Goal: Check status: Check status

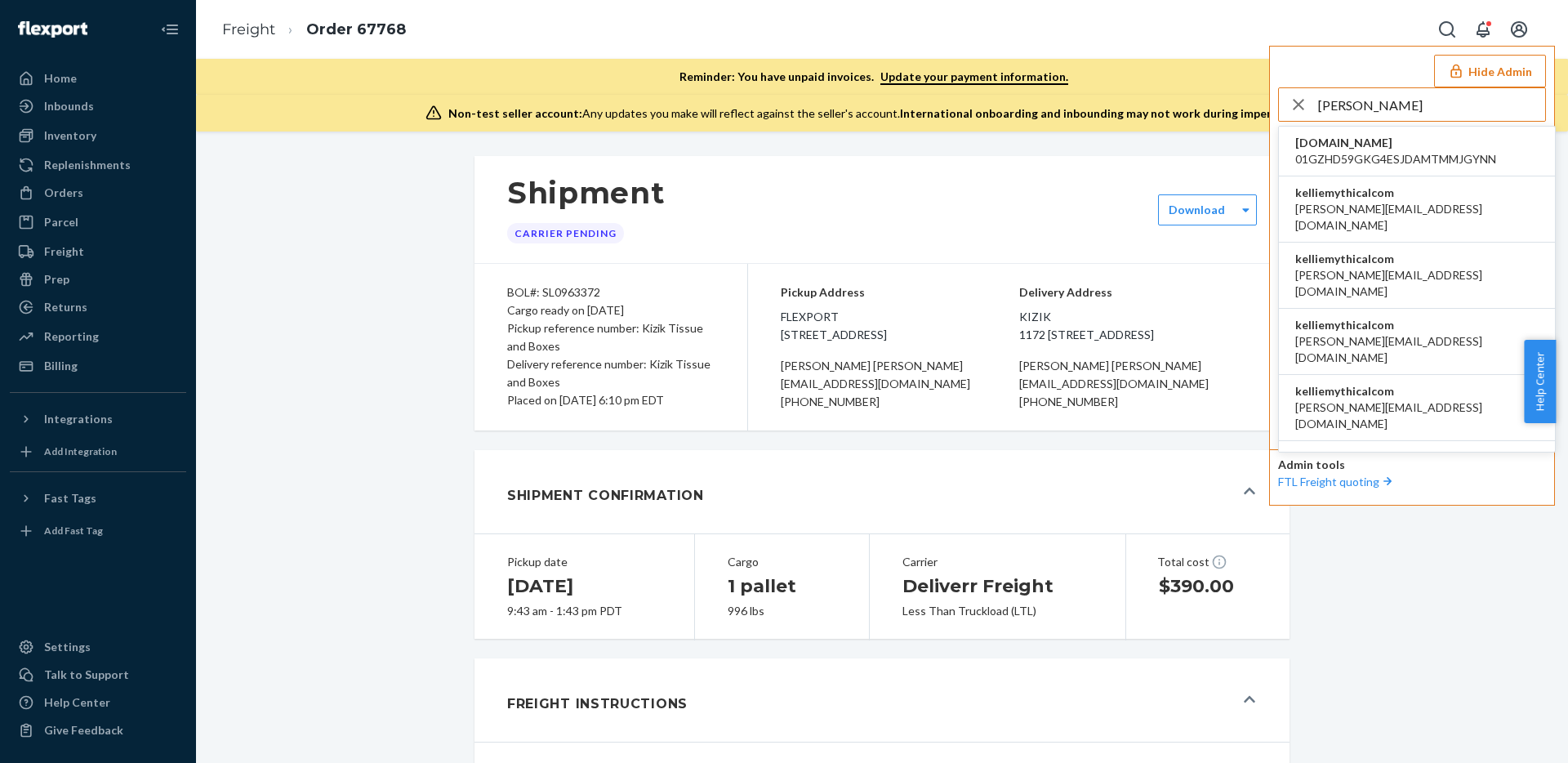
type input "[PERSON_NAME]"
click at [1407, 199] on div "kelliemythicalcom [PERSON_NAME][EMAIL_ADDRESS][DOMAIN_NAME]" at bounding box center [1416, 209] width 243 height 49
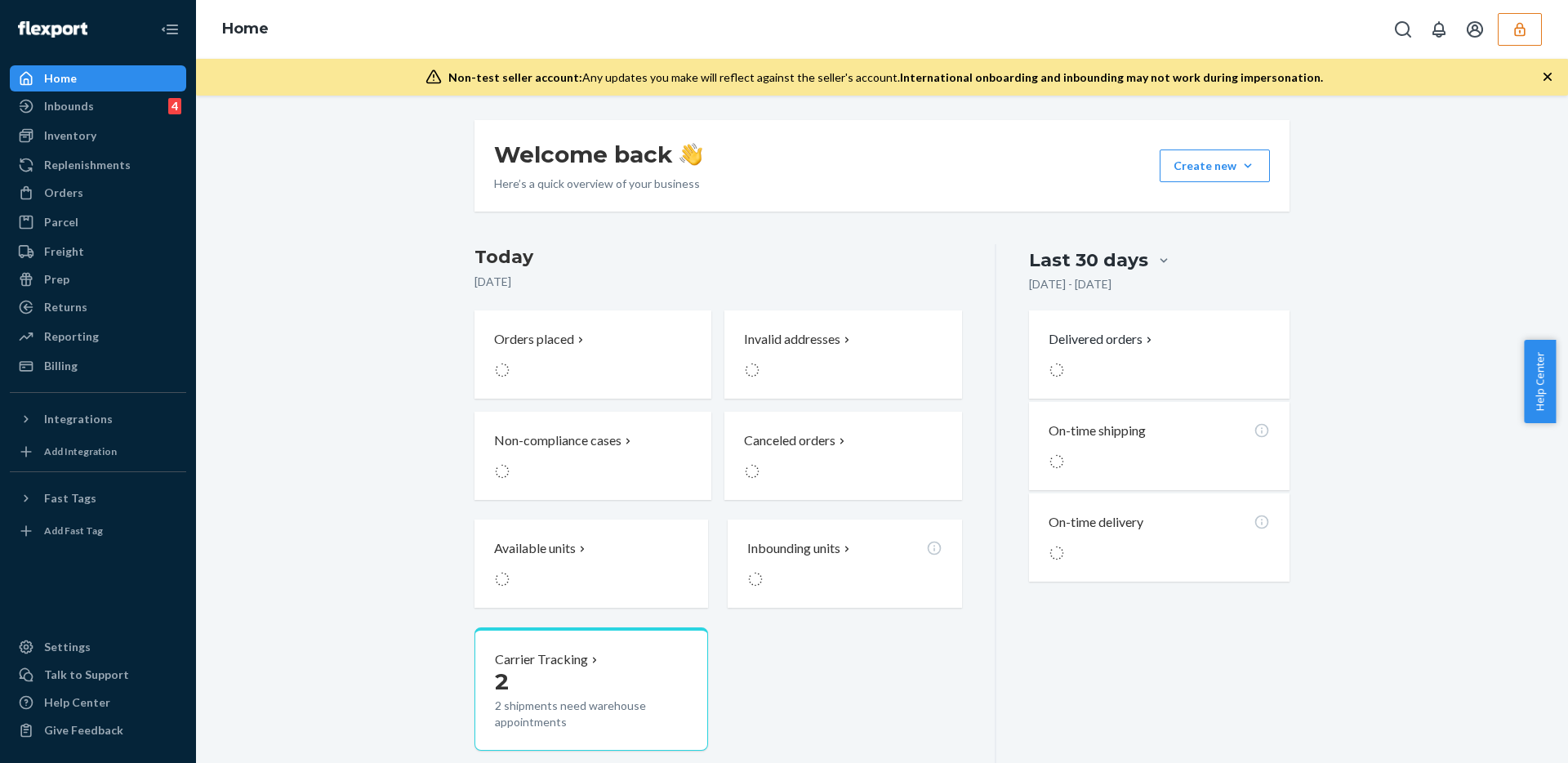
click at [63, 191] on div "Orders" at bounding box center [63, 193] width 39 height 16
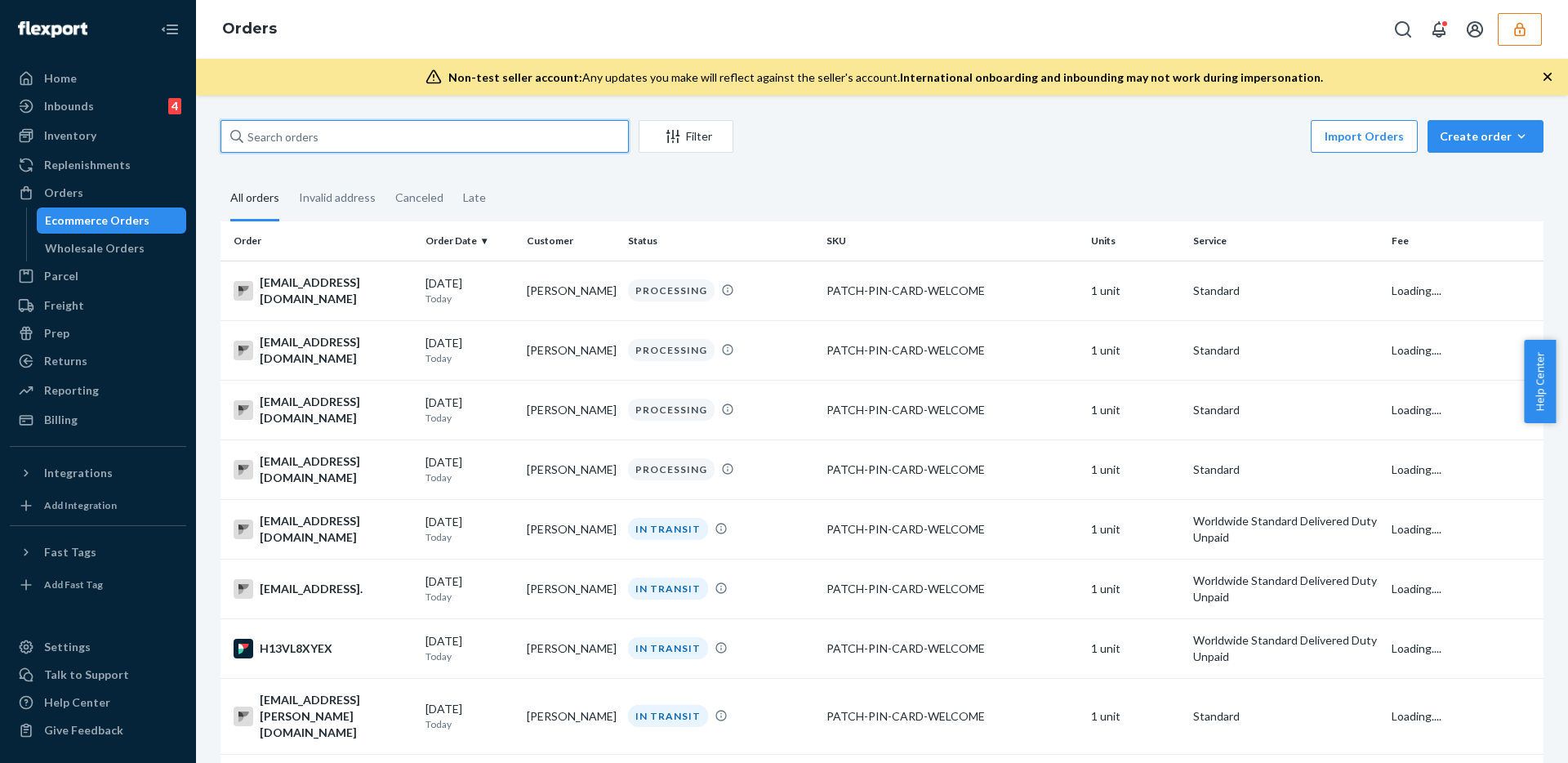
click at [501, 136] on input "text" at bounding box center [424, 136] width 408 height 33
paste input "134276722"
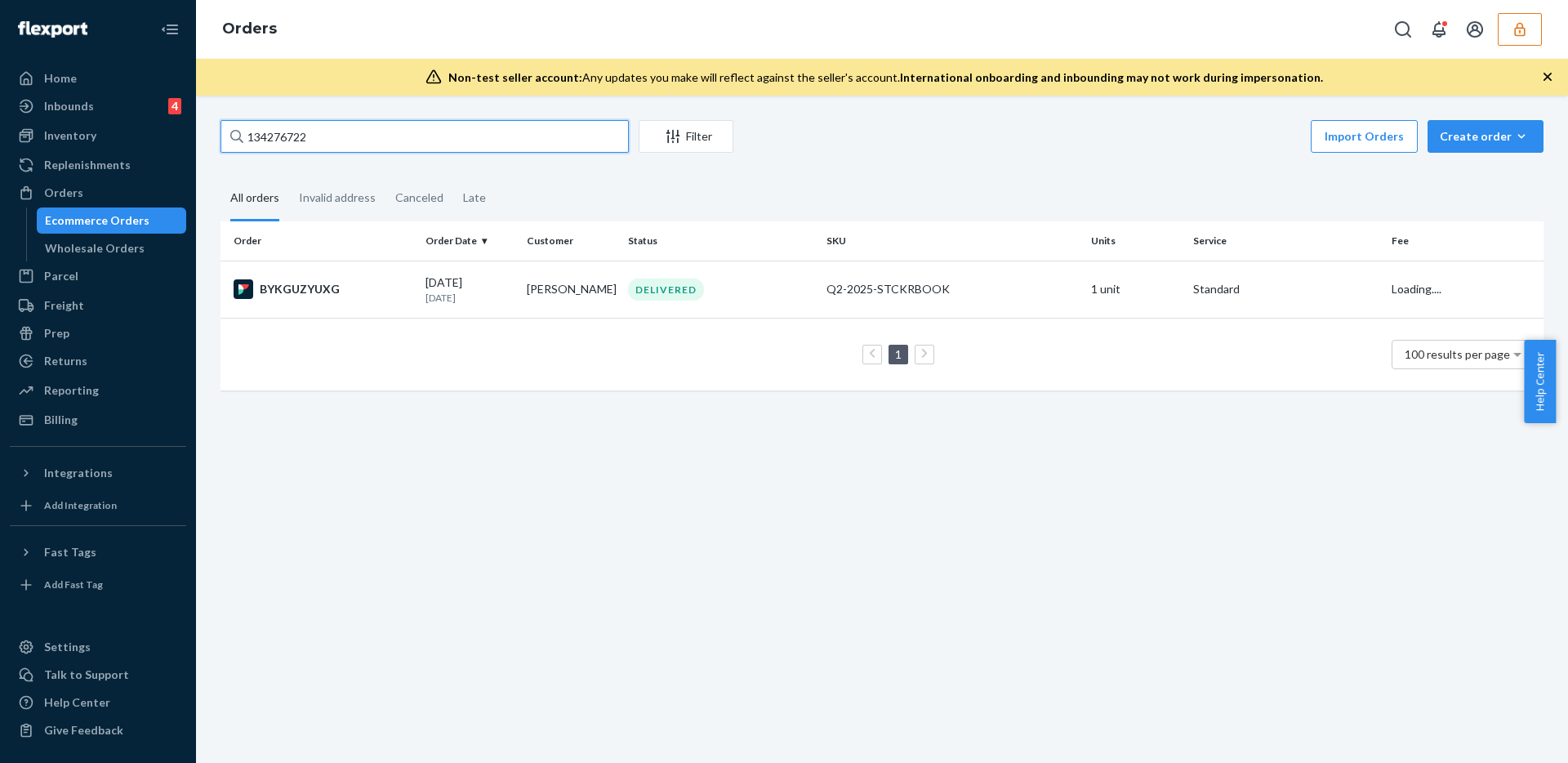
type input "134276722"
click at [812, 281] on td "DELIVERED" at bounding box center [720, 288] width 198 height 57
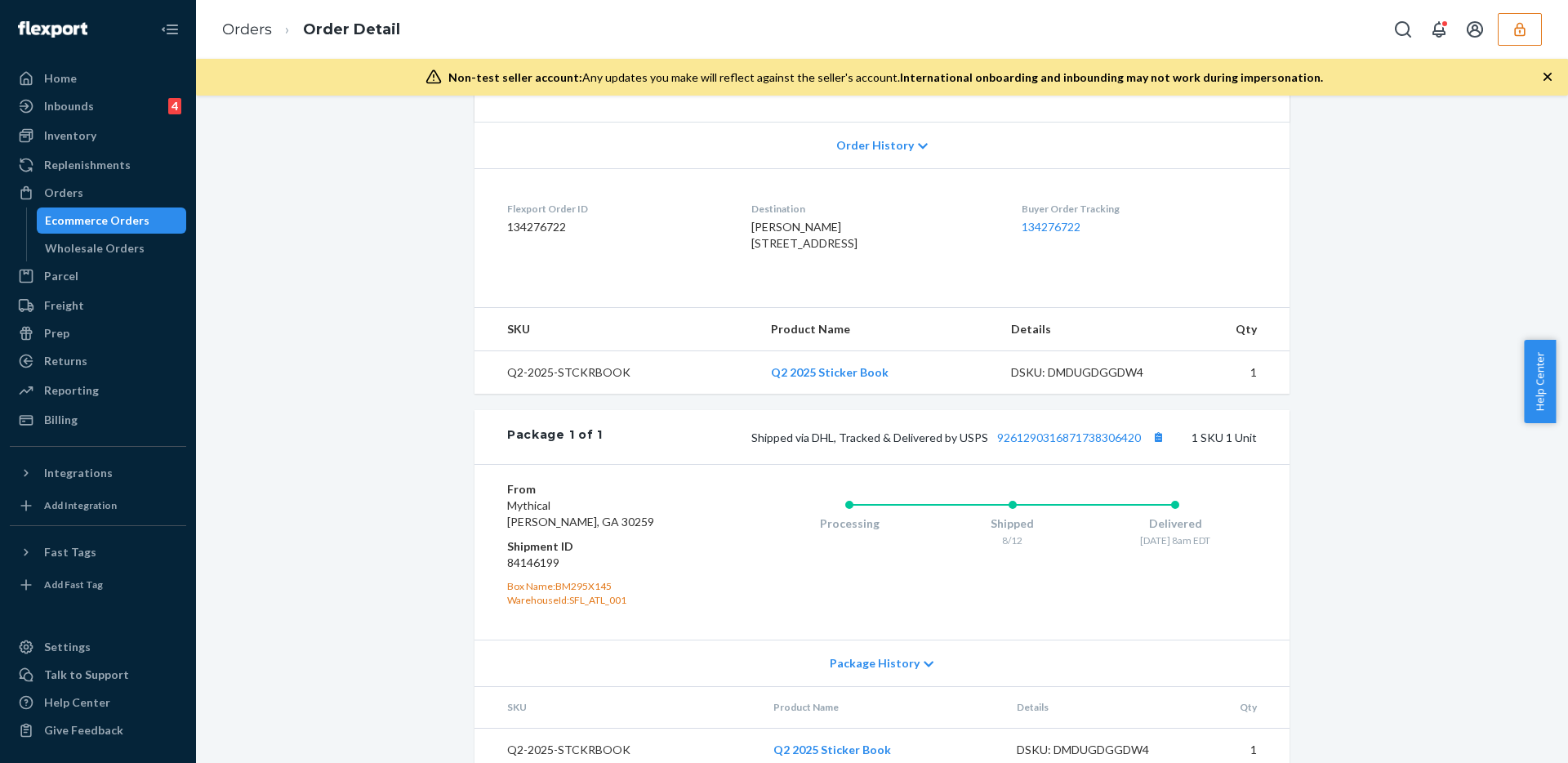
scroll to position [385, 0]
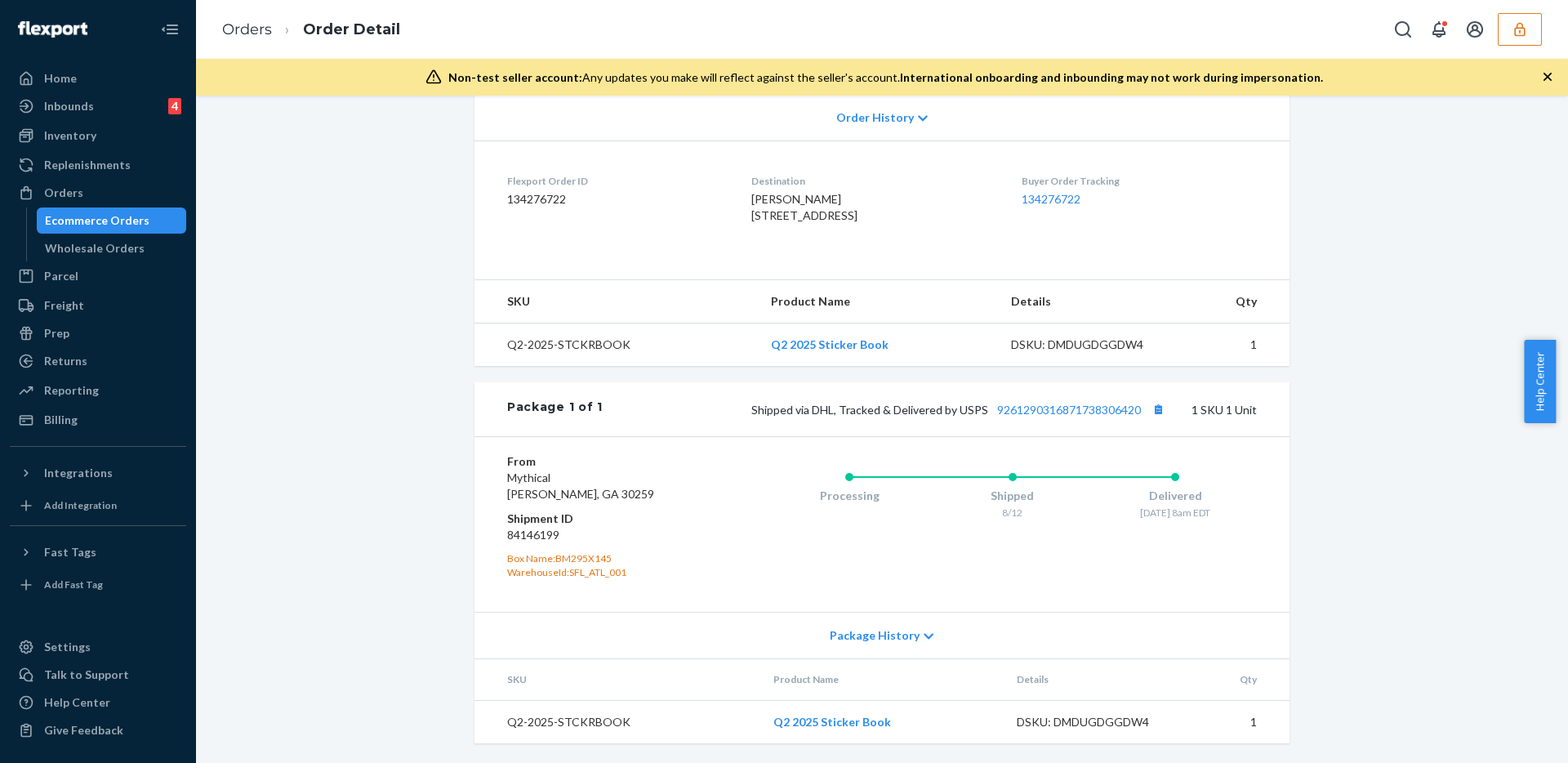
click at [534, 534] on dd "84146199" at bounding box center [604, 535] width 195 height 16
copy dd "84146199"
drag, startPoint x: 805, startPoint y: 167, endPoint x: 726, endPoint y: 162, distance: 79.3
click at [726, 162] on dl "Flexport Order ID 134276722 Destination [PERSON_NAME] [STREET_ADDRESS] US Buyer…" at bounding box center [881, 201] width 815 height 122
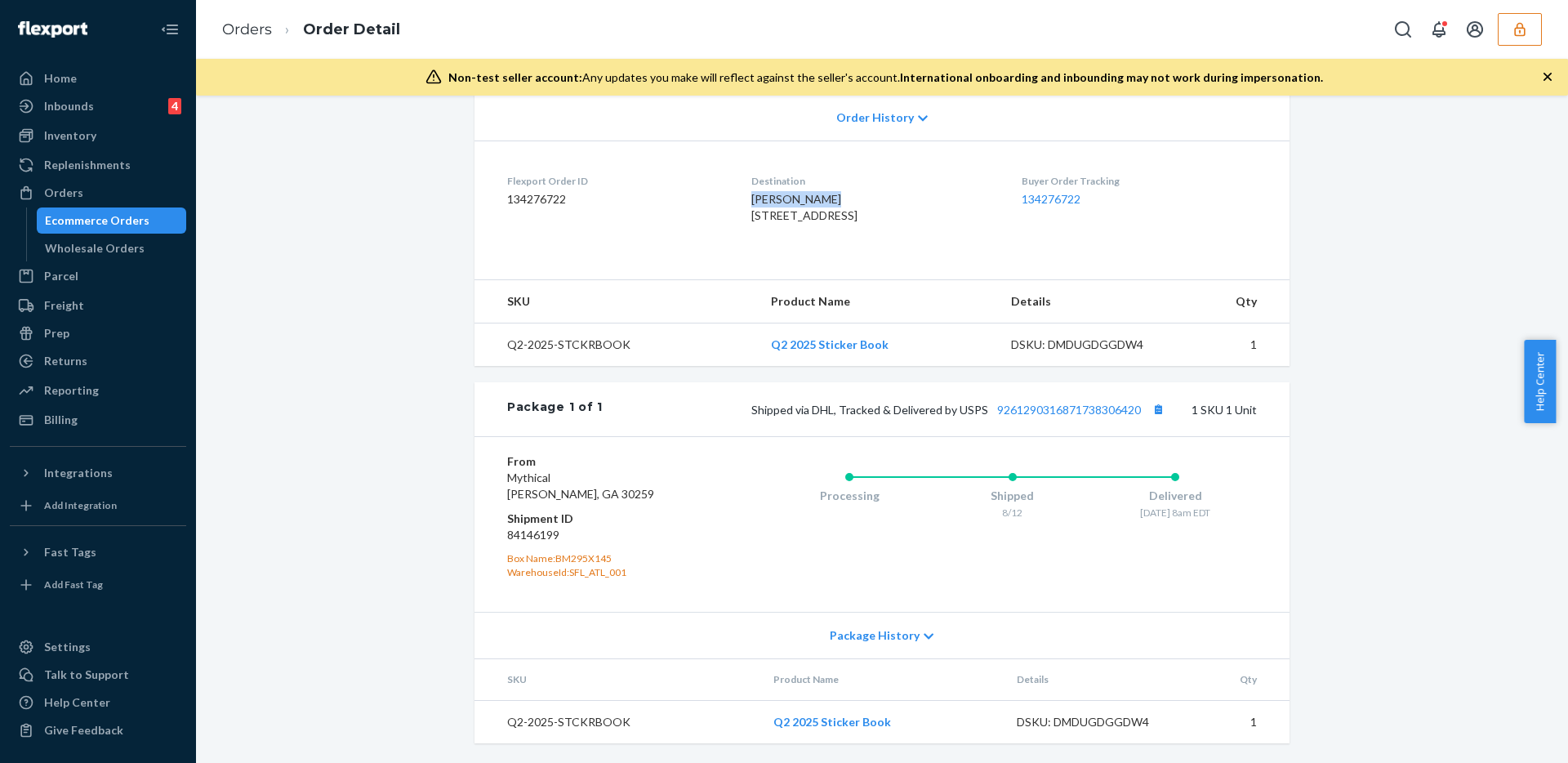
copy span "[PERSON_NAME]"
click at [63, 195] on div "Orders" at bounding box center [63, 193] width 39 height 16
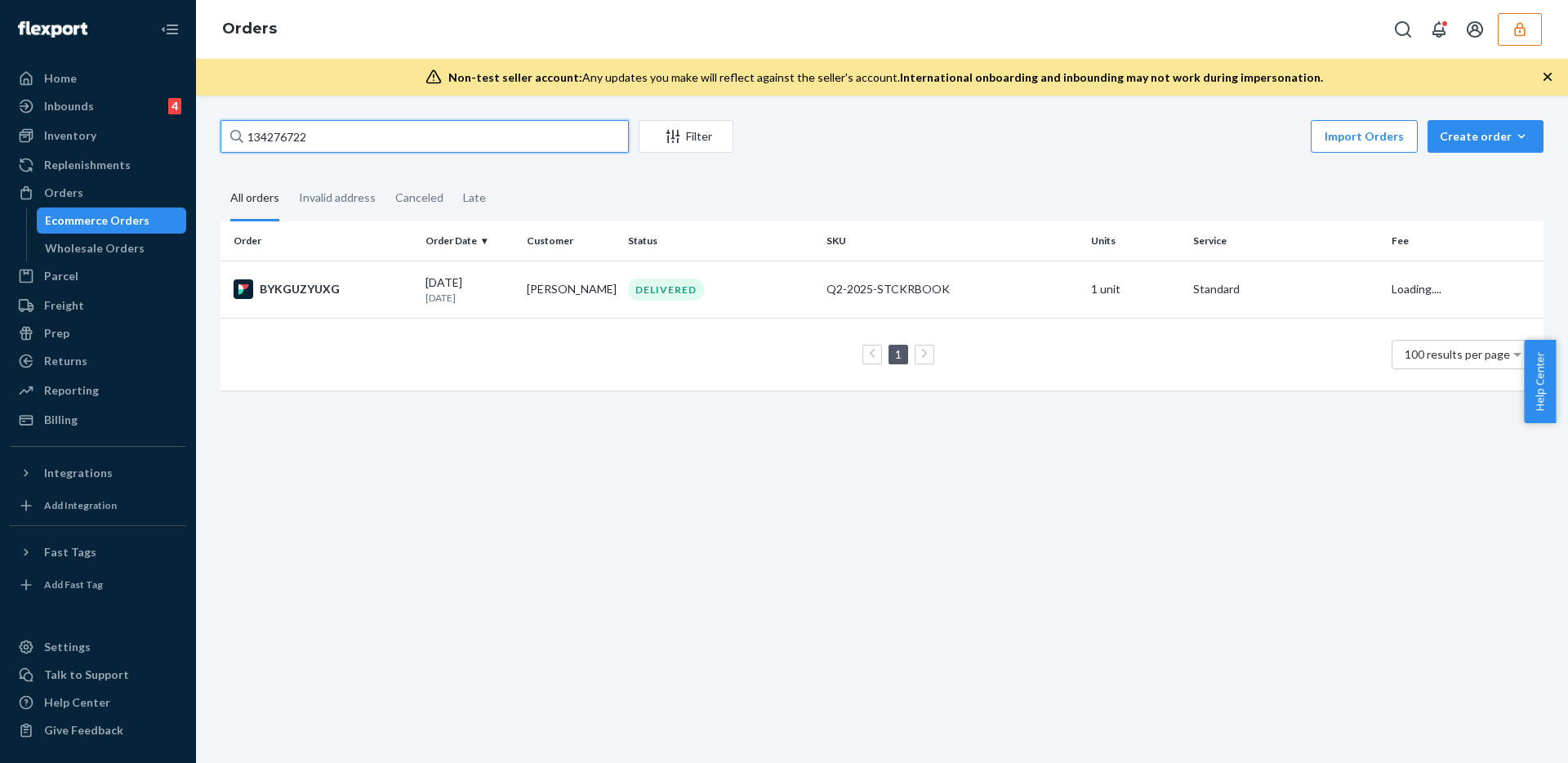
click at [296, 146] on input "134276722" at bounding box center [424, 136] width 408 height 33
paste input "[PERSON_NAME]"
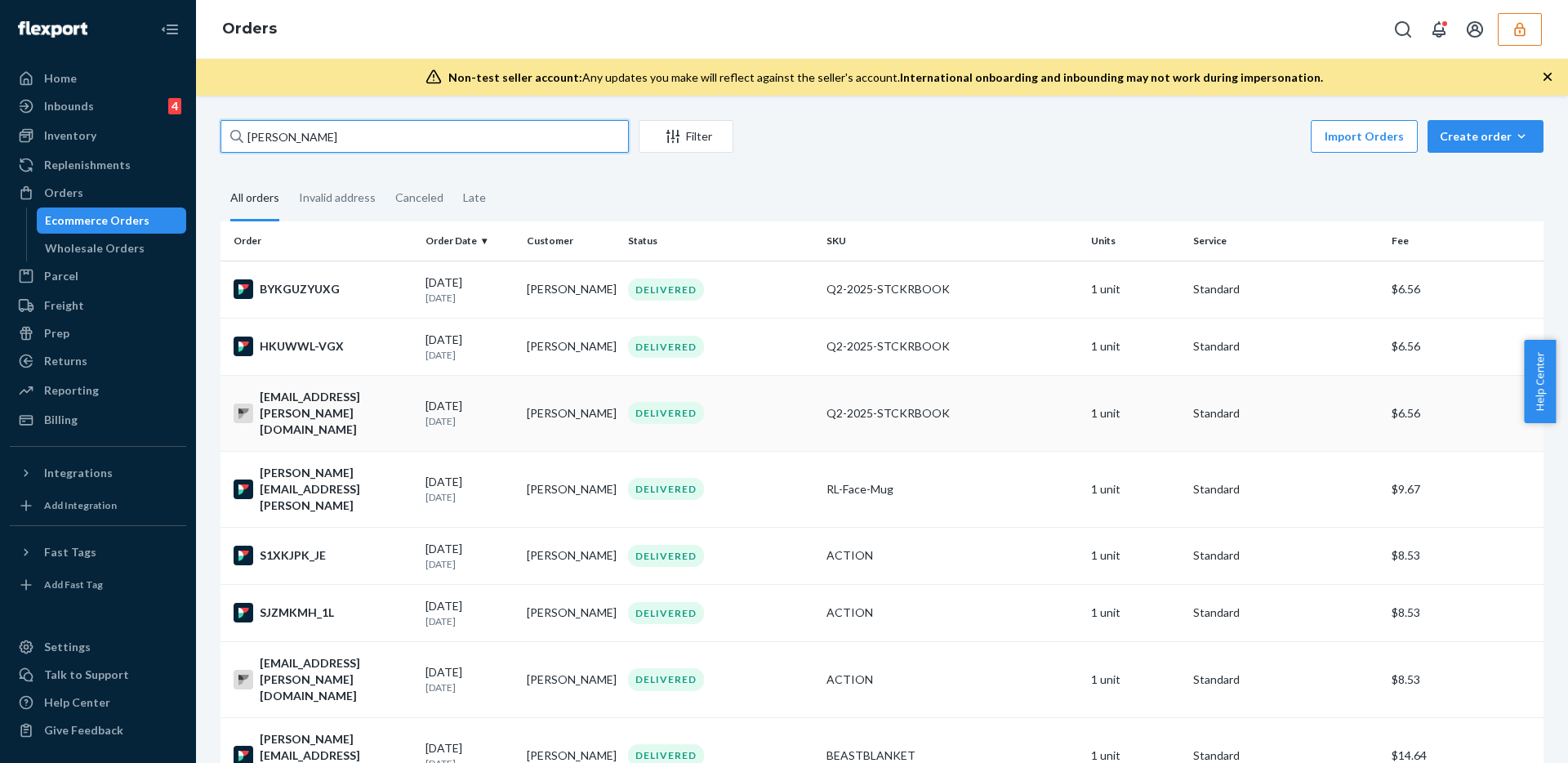
type input "[PERSON_NAME]"
click at [793, 410] on div "DELIVERED" at bounding box center [721, 413] width 192 height 22
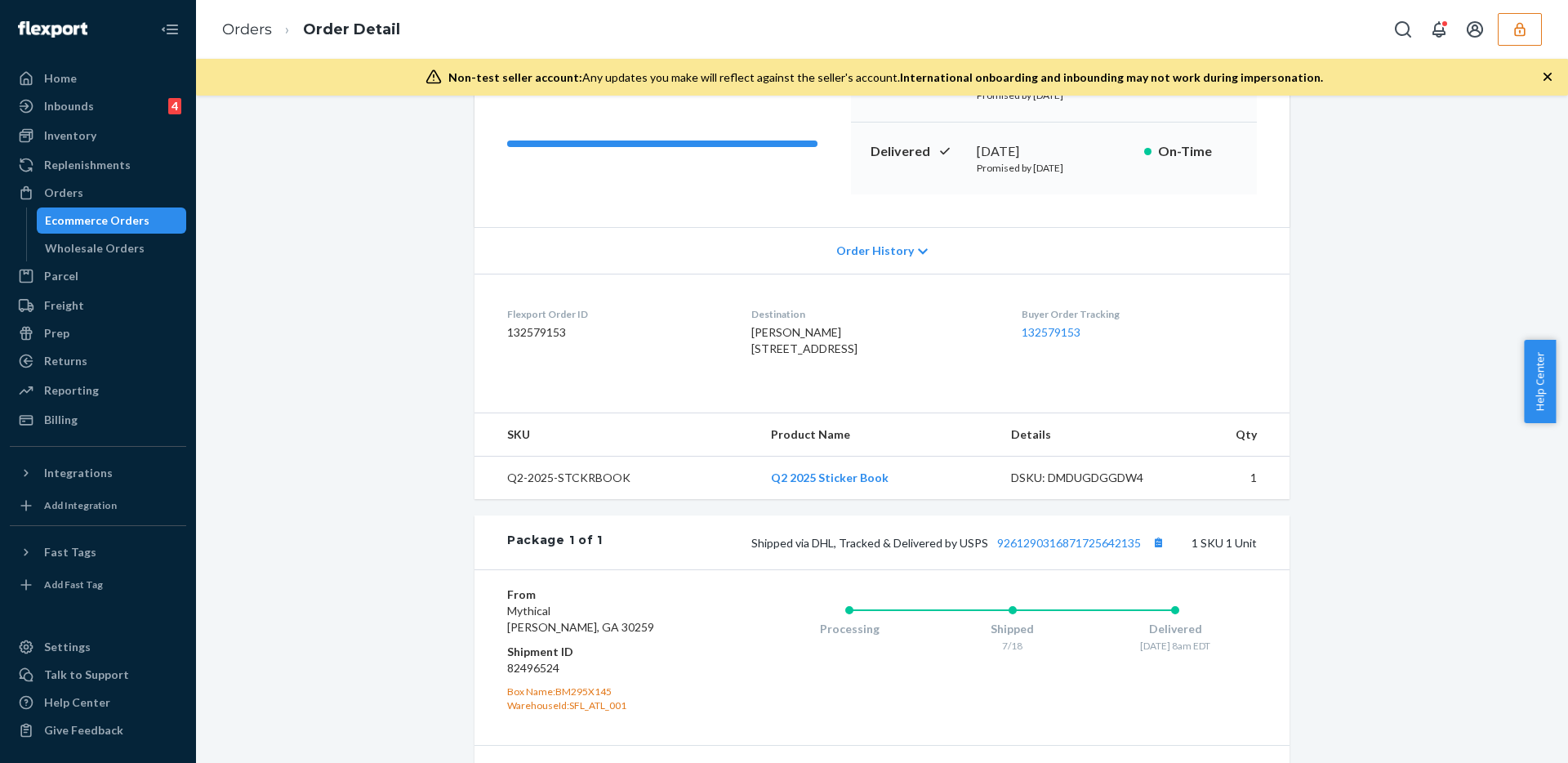
scroll to position [372, 0]
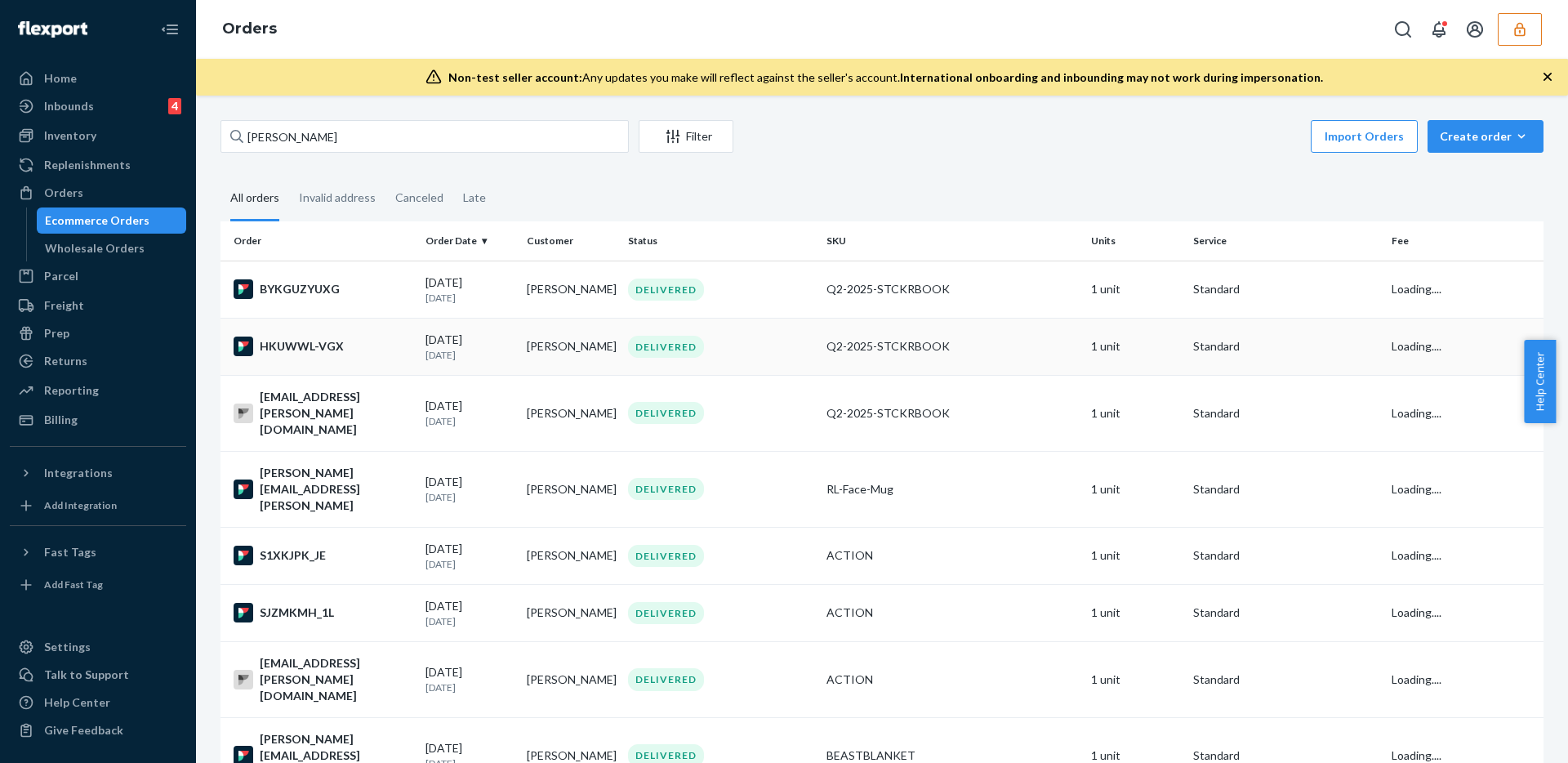
click at [747, 352] on div "DELIVERED" at bounding box center [721, 347] width 192 height 22
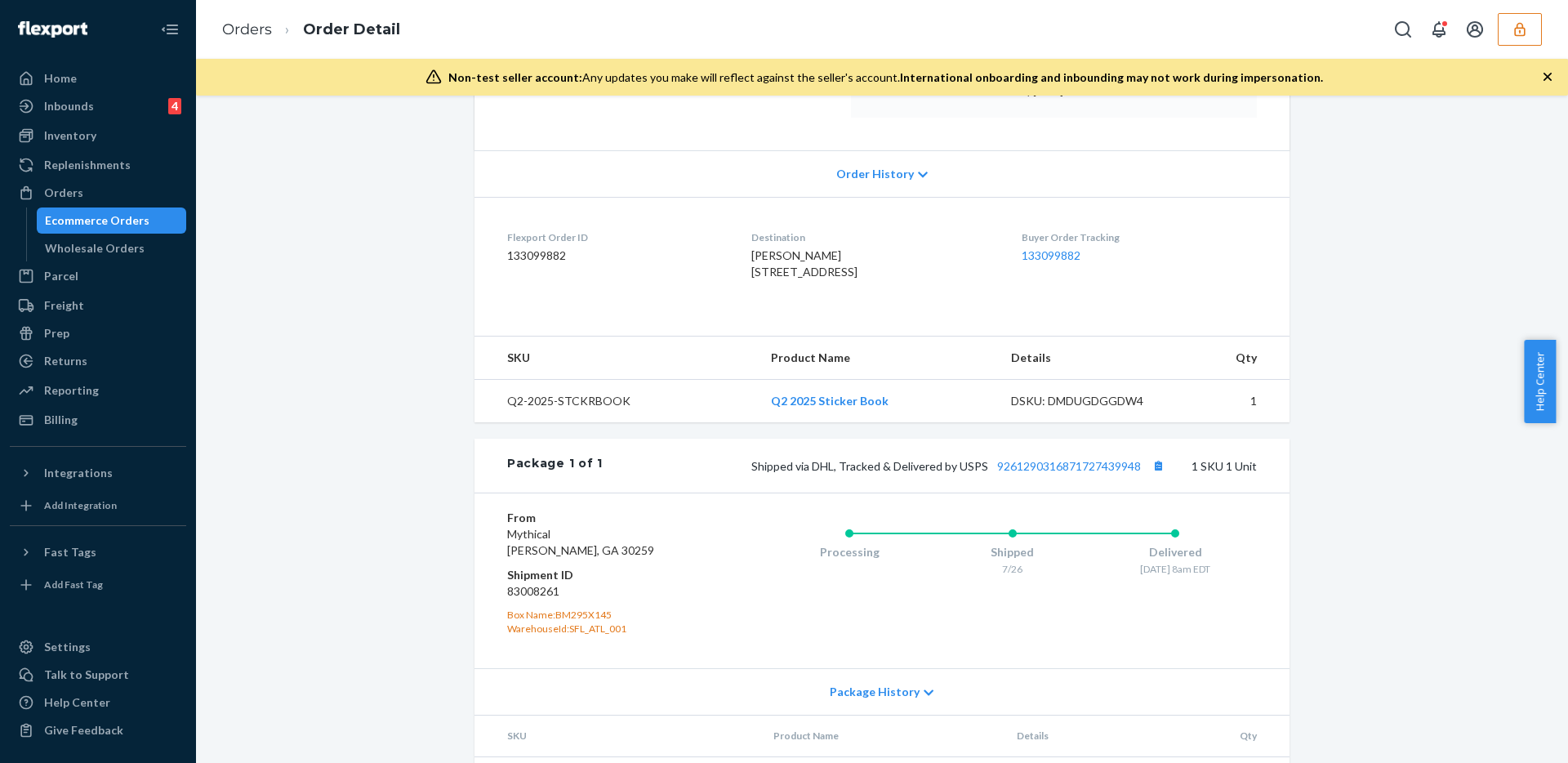
scroll to position [227, 0]
